Goal: Task Accomplishment & Management: Use online tool/utility

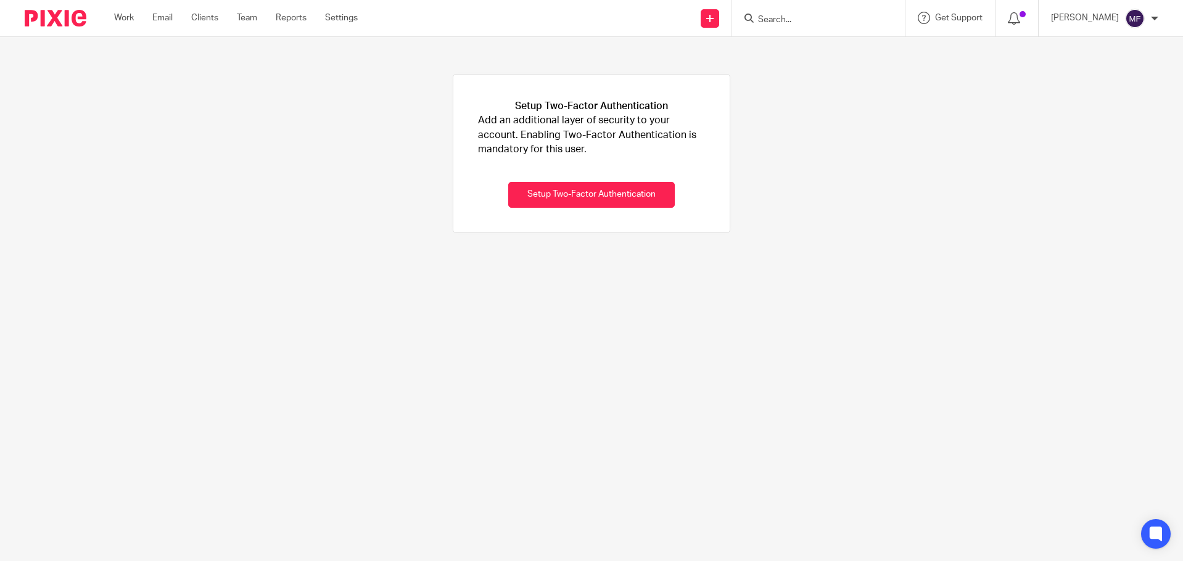
click at [35, 10] on img at bounding box center [56, 18] width 62 height 17
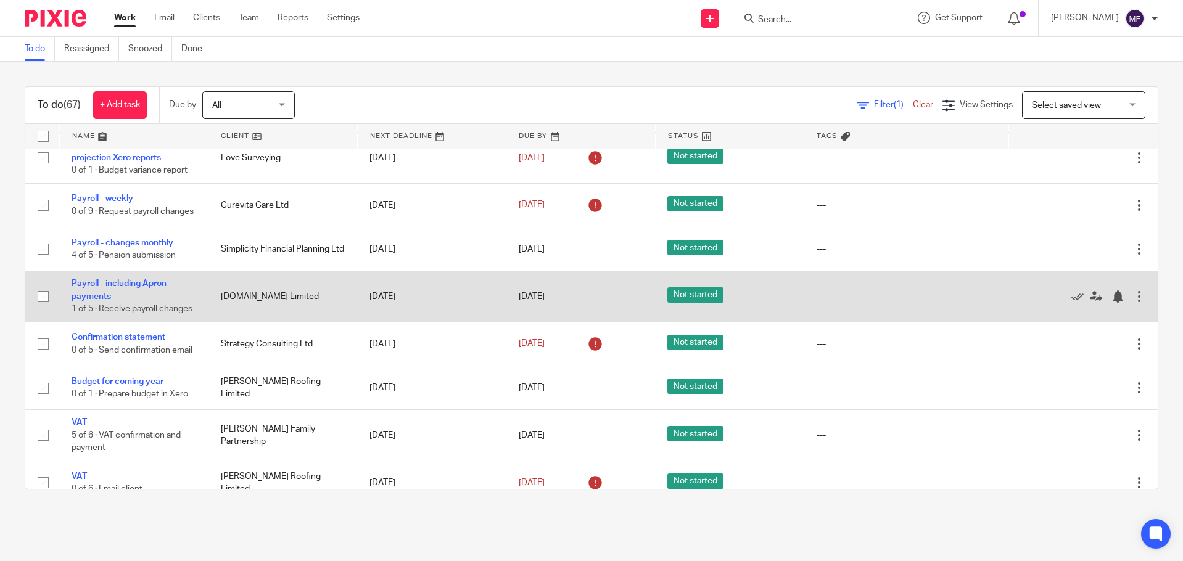
scroll to position [309, 0]
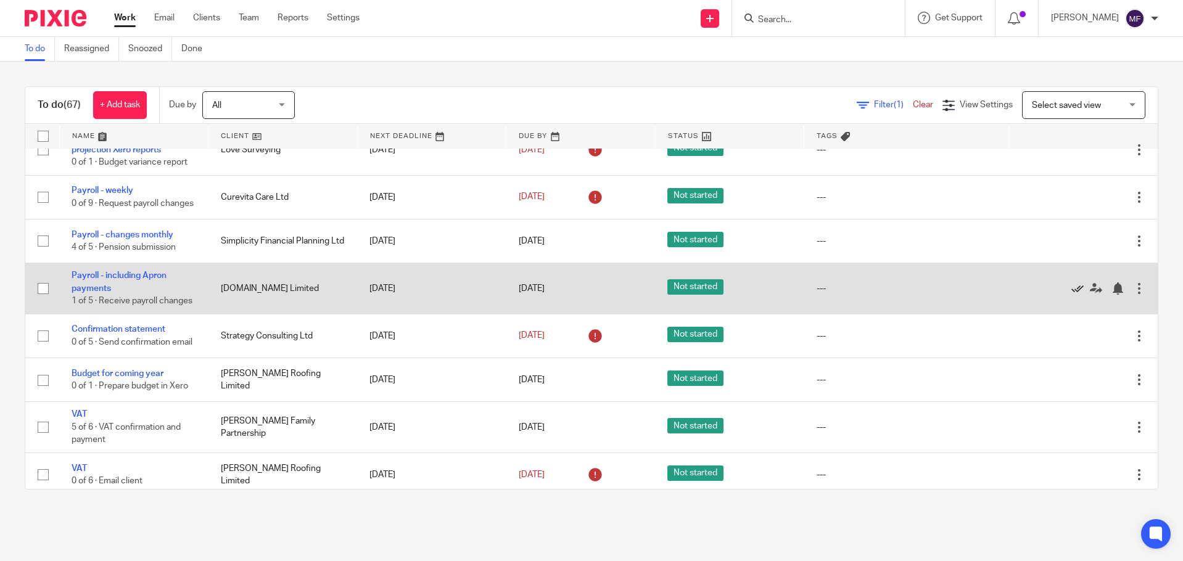
click at [1072, 295] on icon at bounding box center [1078, 289] width 12 height 12
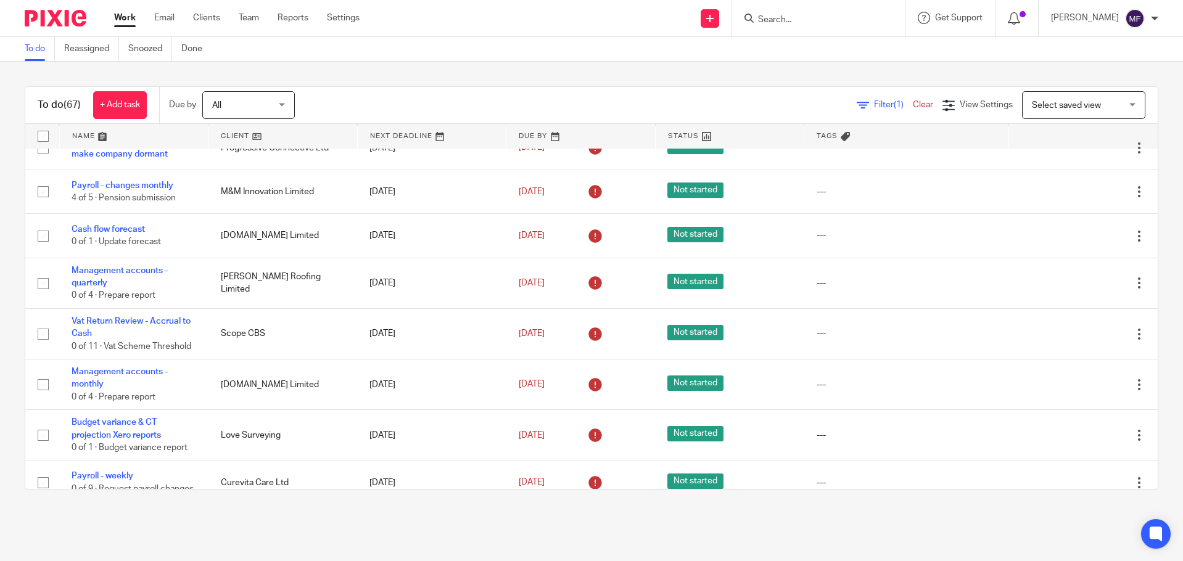
scroll to position [0, 0]
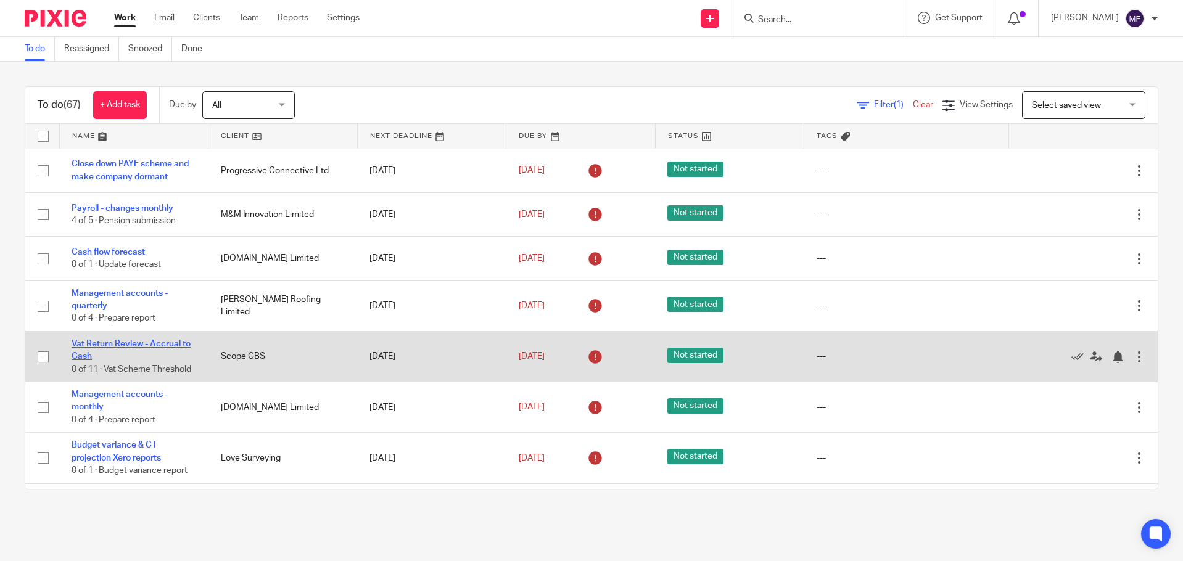
click at [105, 346] on link "Vat Return Review - Accrual to Cash" at bounding box center [131, 350] width 119 height 21
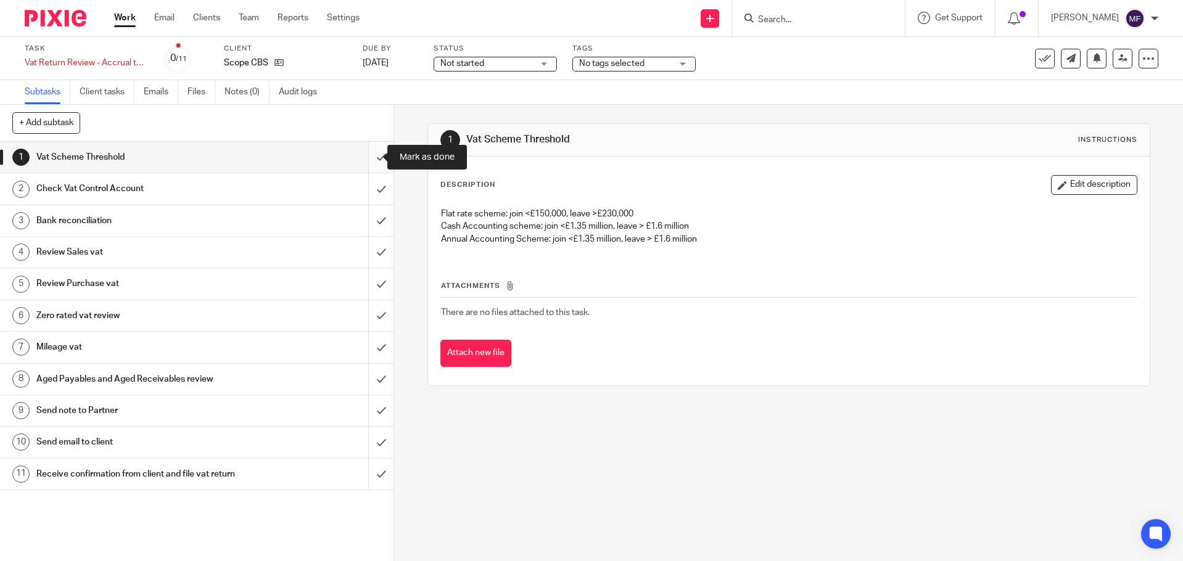
click at [370, 159] on input "submit" at bounding box center [197, 157] width 394 height 31
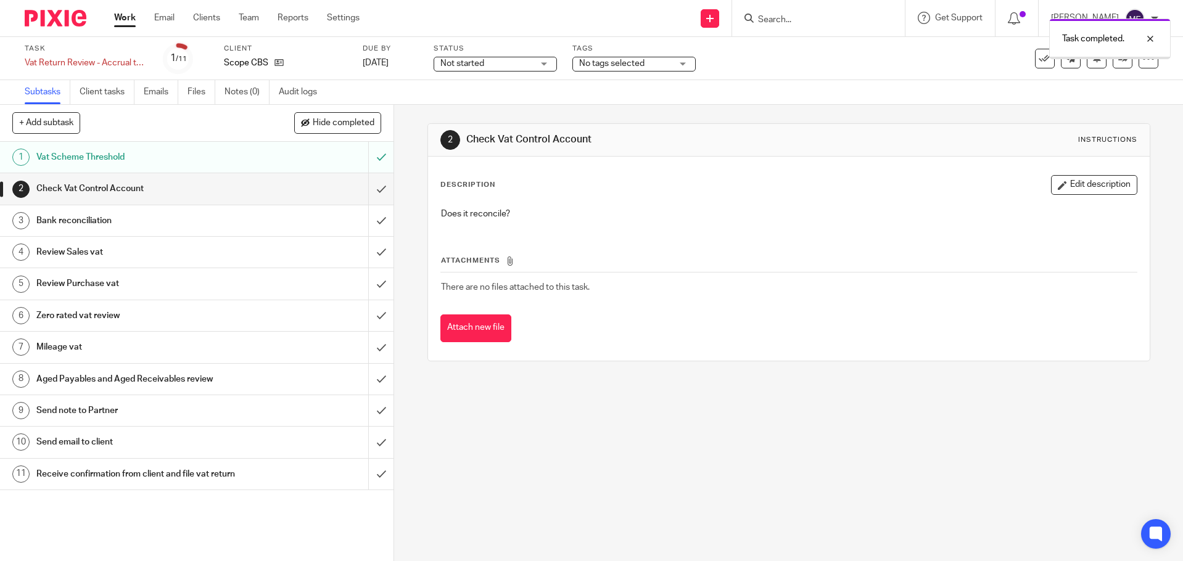
click at [367, 193] on input "submit" at bounding box center [197, 188] width 394 height 31
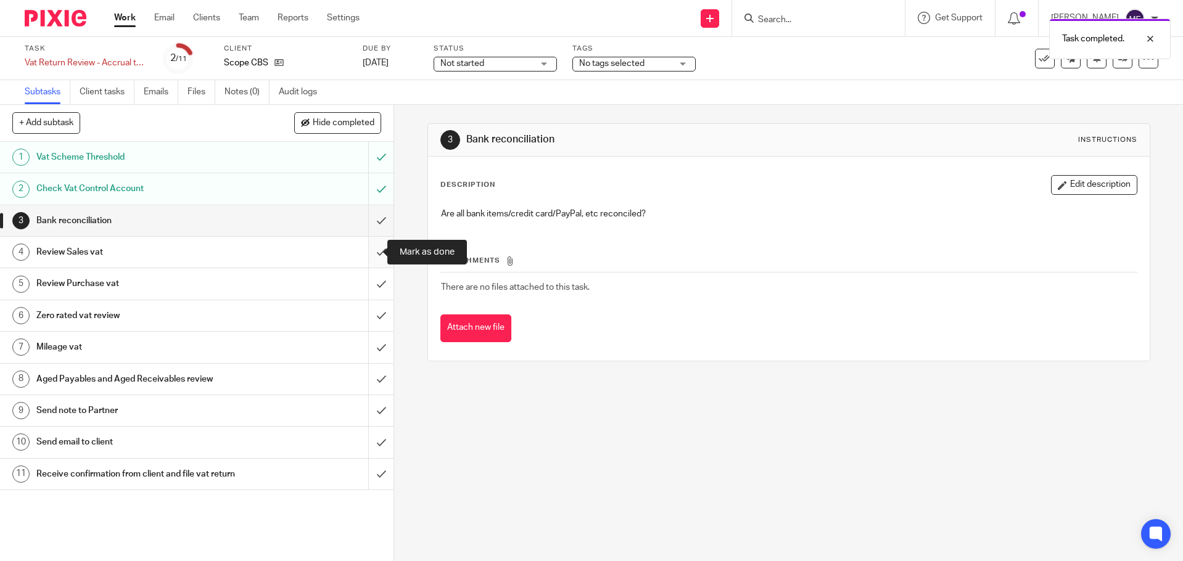
click at [363, 255] on input "submit" at bounding box center [197, 252] width 394 height 31
click at [365, 226] on input "submit" at bounding box center [197, 220] width 394 height 31
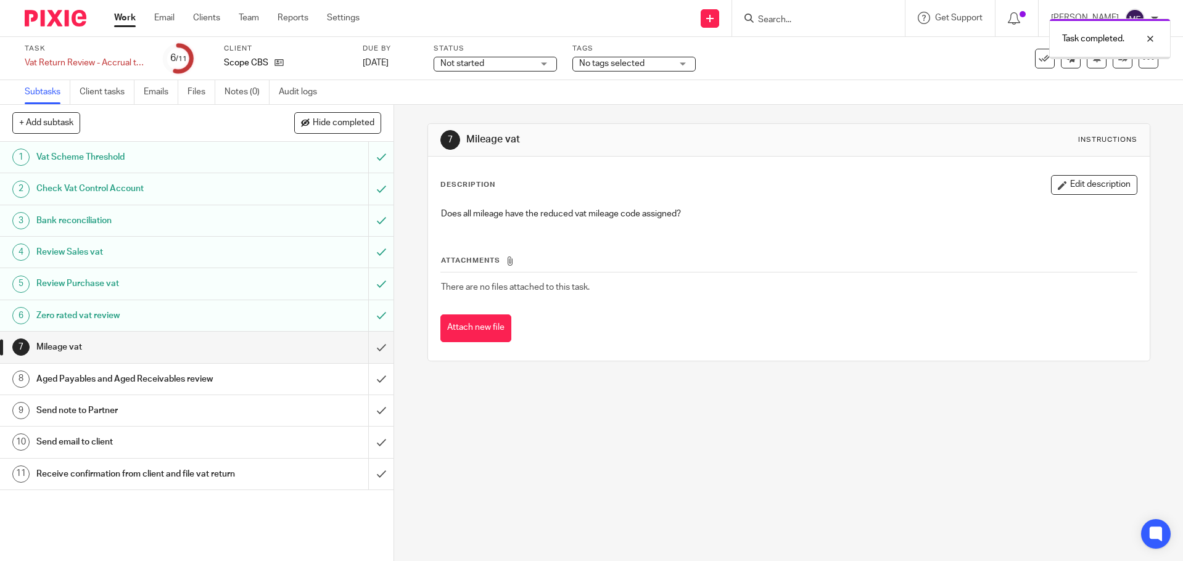
click at [365, 348] on input "submit" at bounding box center [197, 347] width 394 height 31
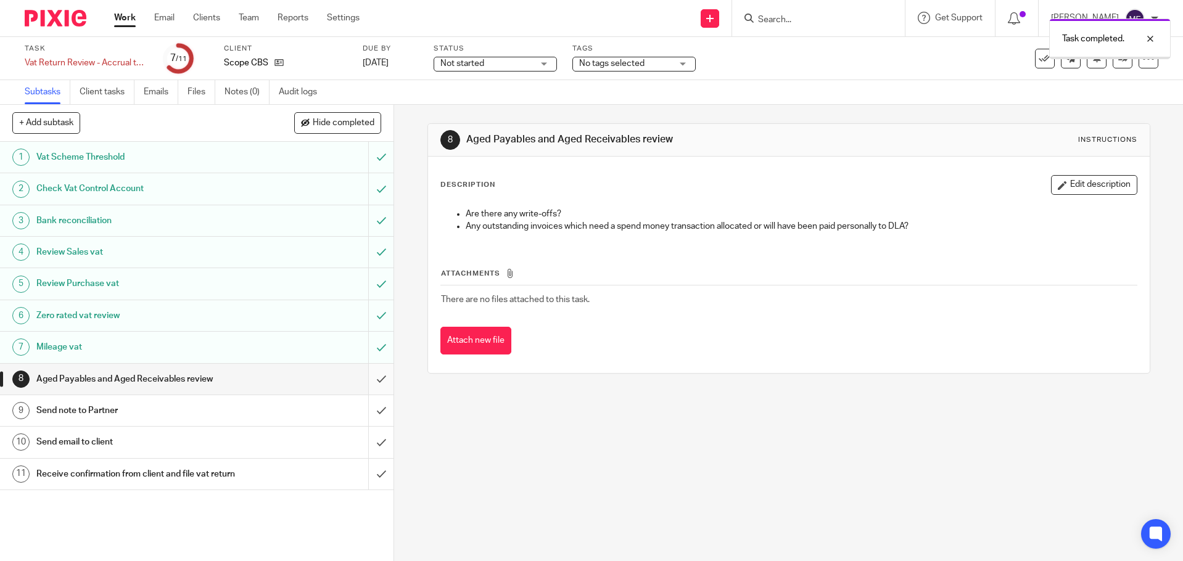
click at [370, 385] on input "submit" at bounding box center [197, 379] width 394 height 31
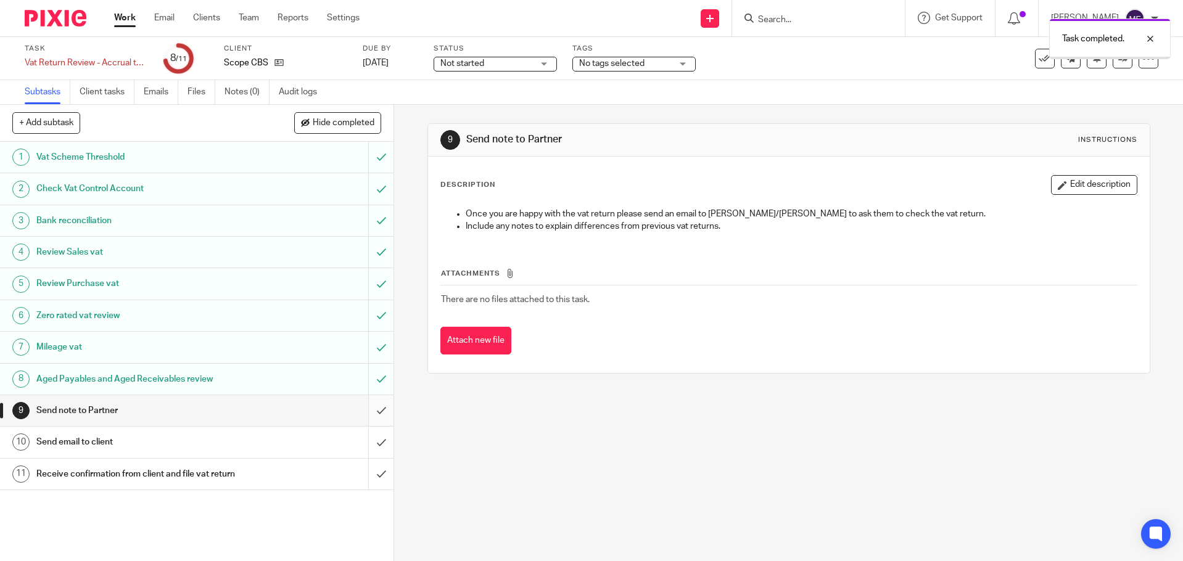
click at [369, 410] on input "submit" at bounding box center [197, 411] width 394 height 31
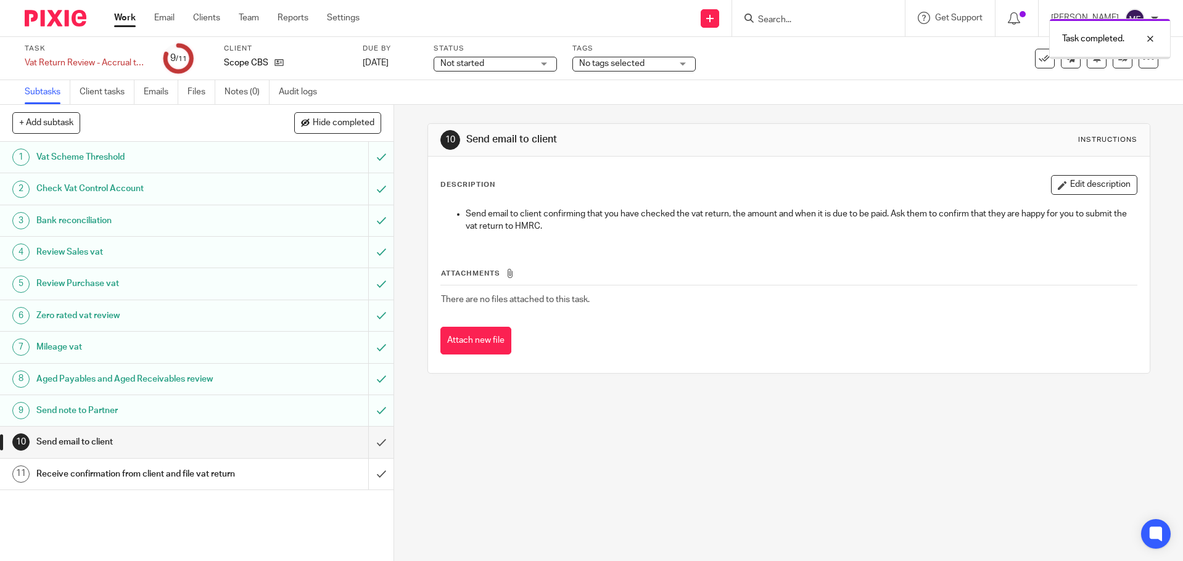
click at [365, 442] on input "submit" at bounding box center [197, 442] width 394 height 31
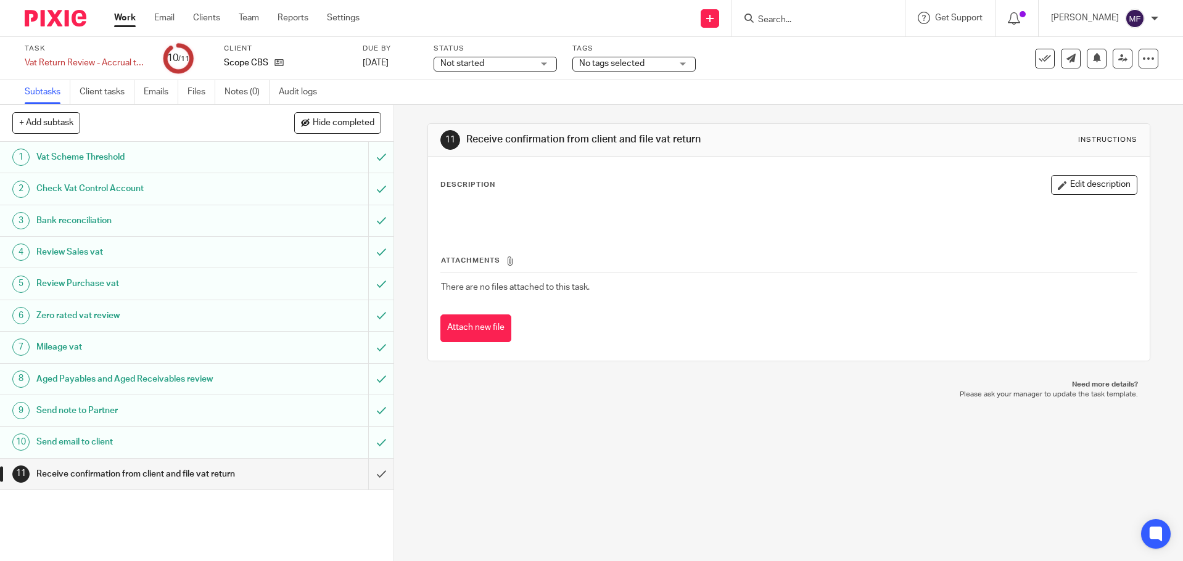
click at [59, 13] on img at bounding box center [56, 18] width 62 height 17
